Goal: Information Seeking & Learning: Learn about a topic

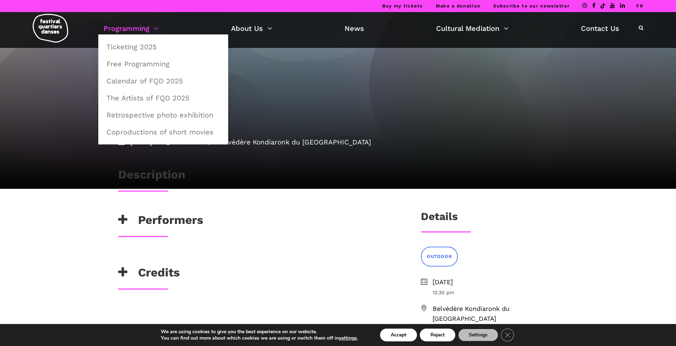
click at [156, 27] on link "Programming" at bounding box center [131, 28] width 55 height 12
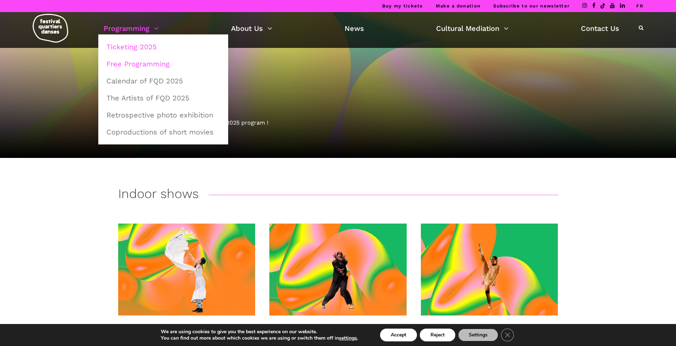
click at [133, 63] on link "Free Programming" at bounding box center [163, 64] width 122 height 16
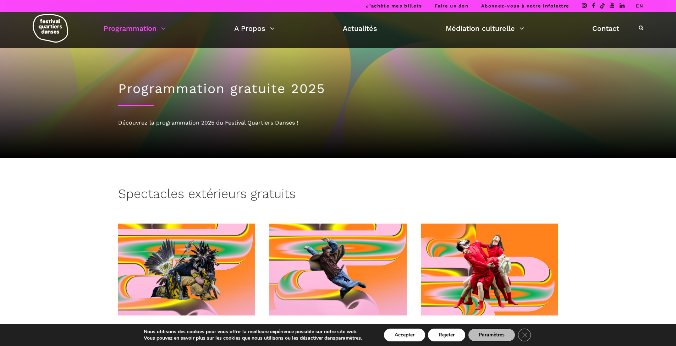
click at [639, 4] on link "EN" at bounding box center [639, 5] width 7 height 5
